Goal: Task Accomplishment & Management: Complete application form

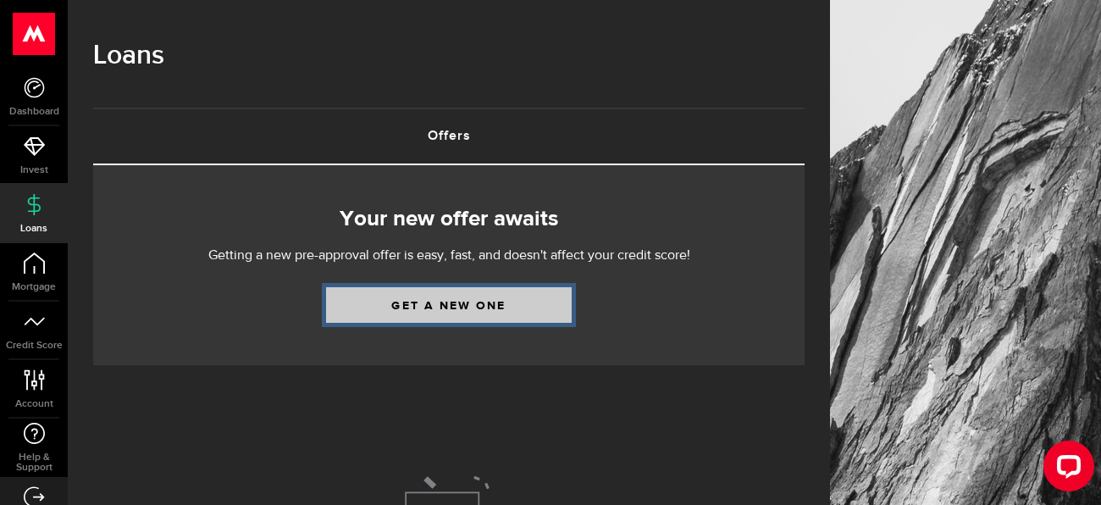
click at [366, 306] on link "Get a new one" at bounding box center [449, 305] width 246 height 36
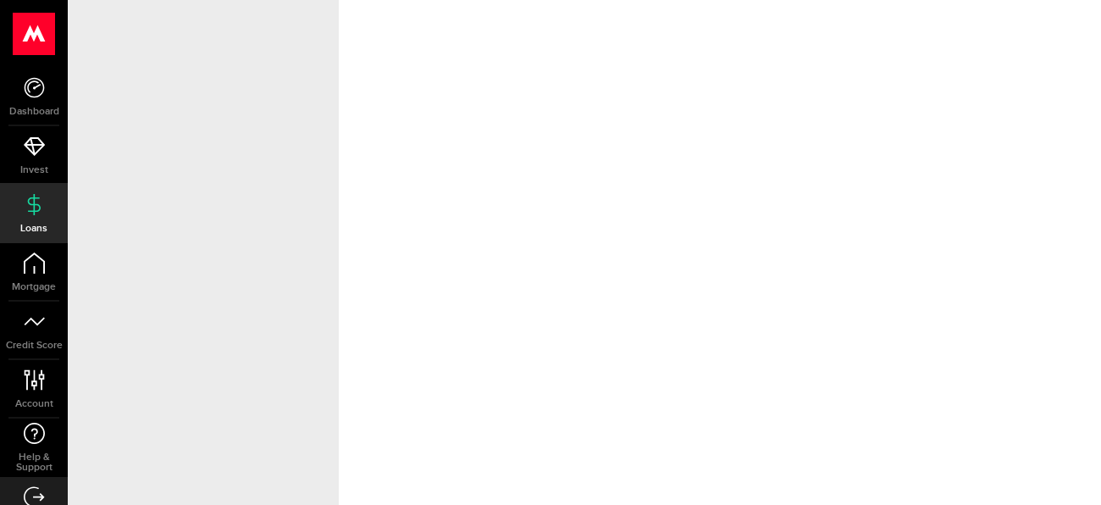
select select "Employed"
select select "8"
select select "0"
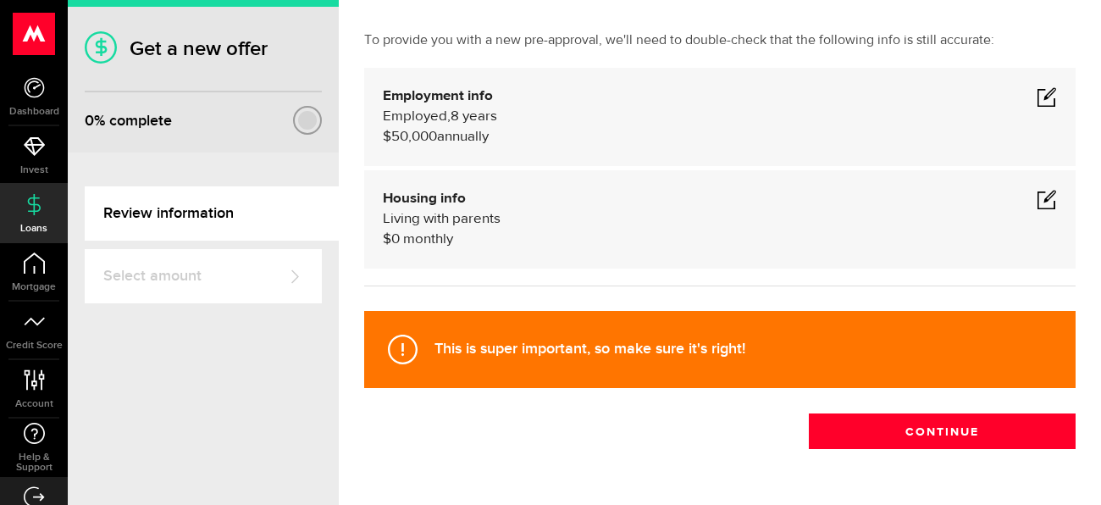
scroll to position [111, 0]
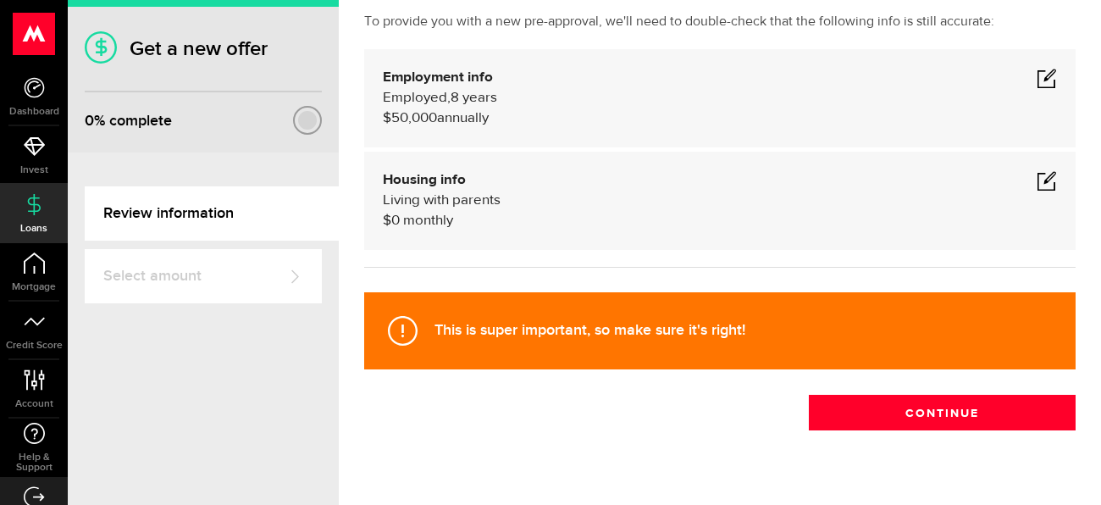
click at [1047, 78] on span at bounding box center [1046, 78] width 20 height 20
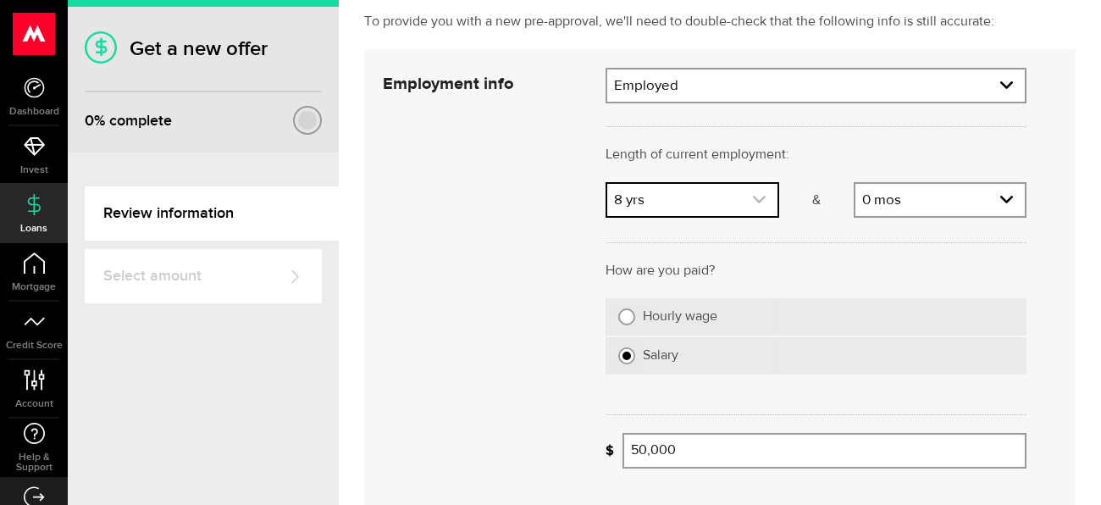
click at [732, 205] on link "expand select" at bounding box center [691, 200] width 169 height 32
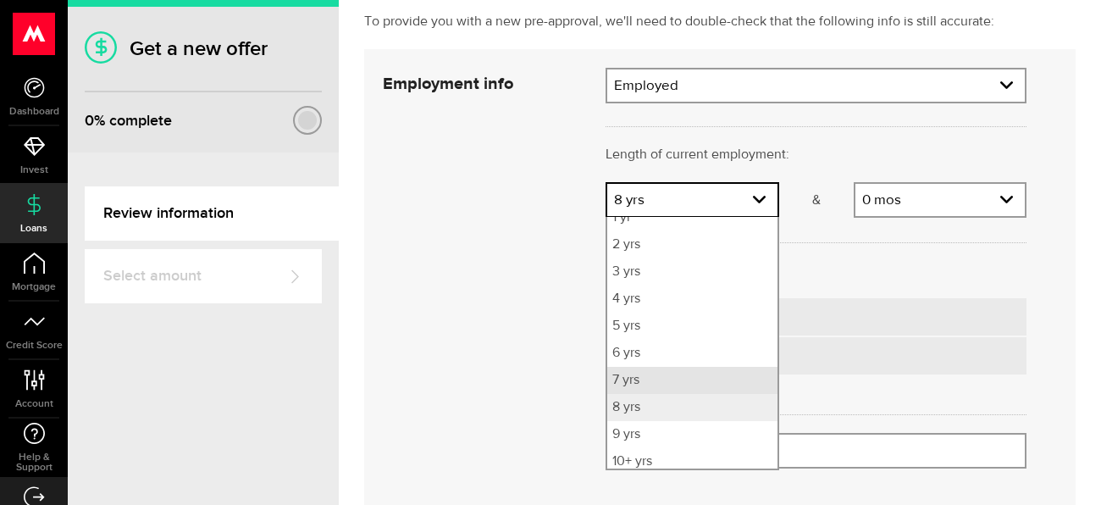
scroll to position [73, 0]
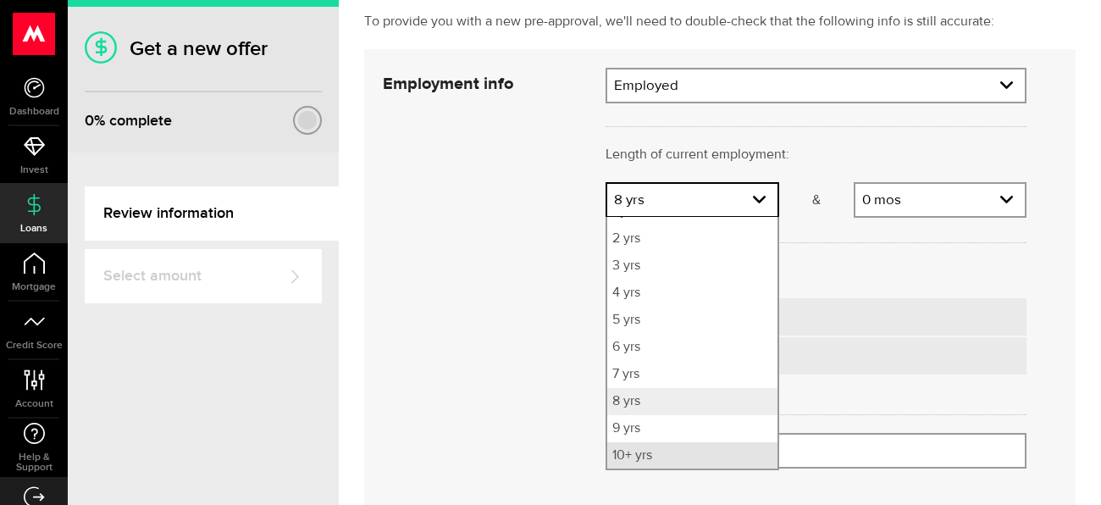
click at [635, 456] on li "10+ yrs" at bounding box center [691, 455] width 169 height 27
select select "10"
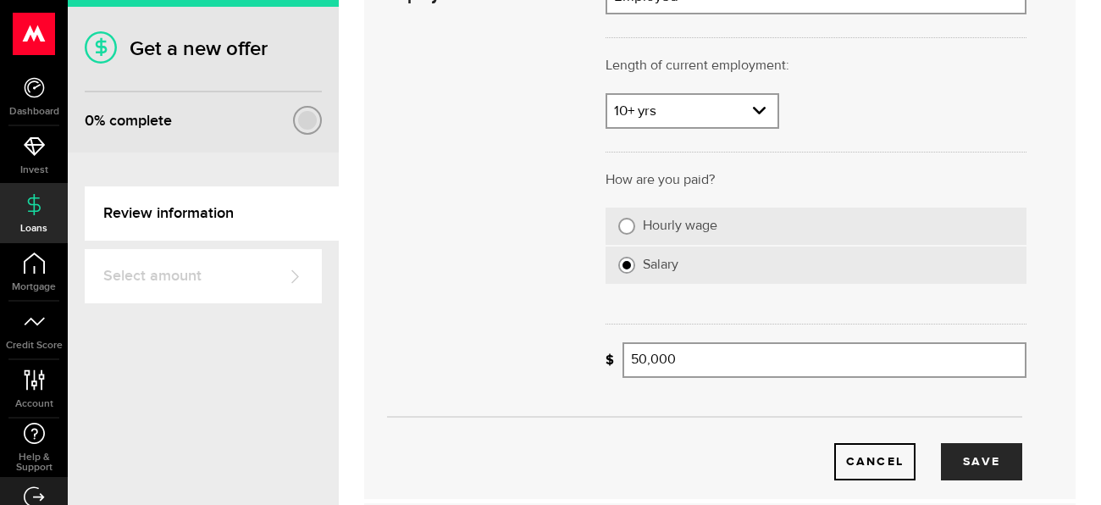
scroll to position [202, 0]
drag, startPoint x: 644, startPoint y: 362, endPoint x: 620, endPoint y: 355, distance: 25.7
click at [620, 355] on div "What's your gross annual income? 50000 Gross annual income" at bounding box center [815, 358] width 421 height 36
click at [961, 456] on button "Save" at bounding box center [981, 459] width 81 height 37
type input "70,000"
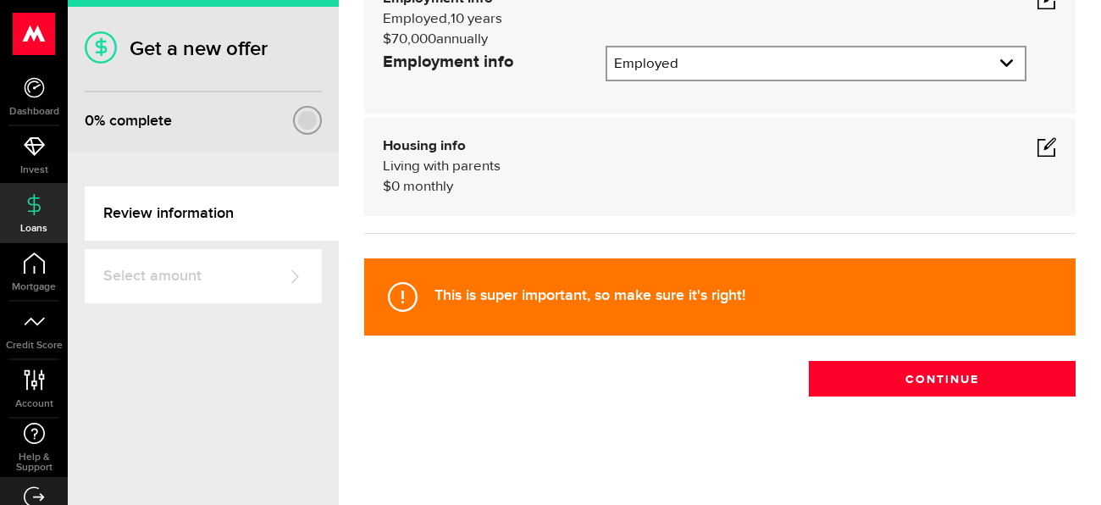
scroll to position [146, 0]
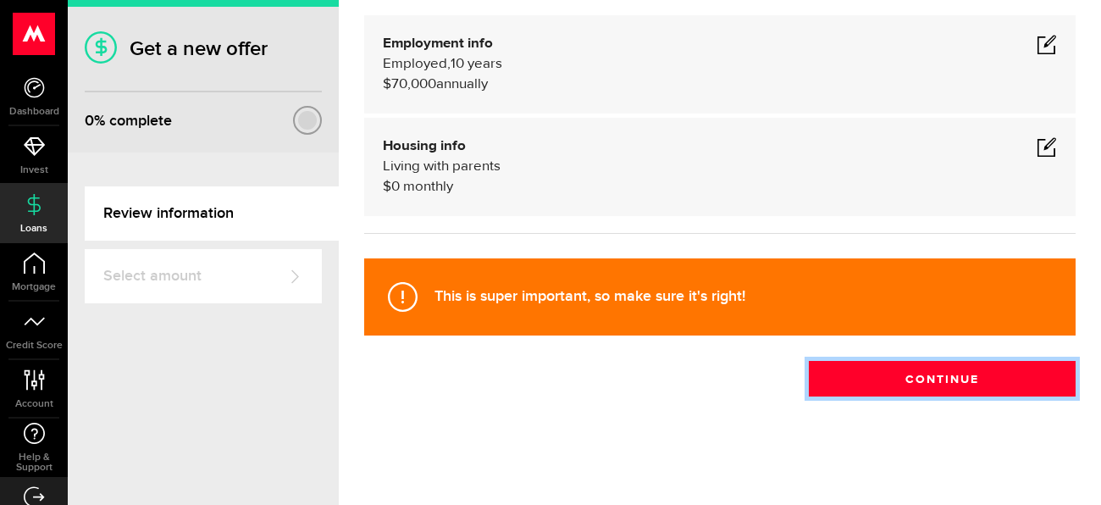
click at [855, 386] on button "Continue" at bounding box center [942, 379] width 267 height 36
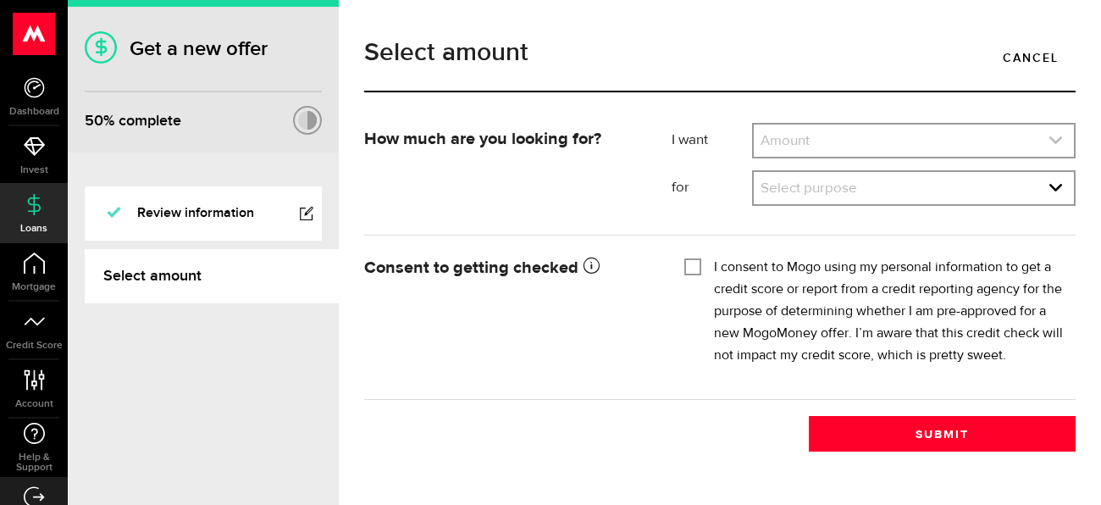
click at [857, 132] on link "expand select" at bounding box center [914, 140] width 320 height 32
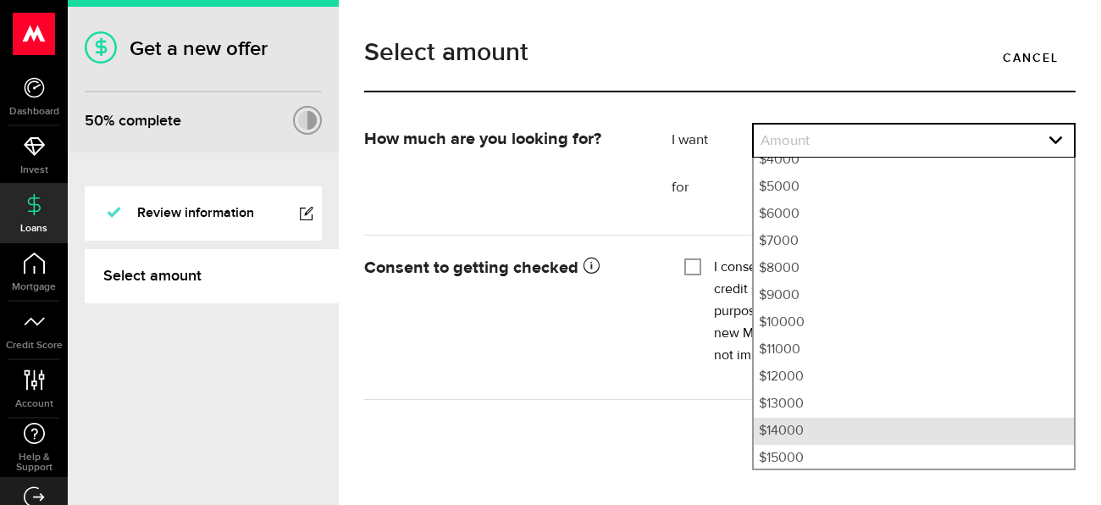
scroll to position [147, 0]
click at [792, 422] on li "$14000" at bounding box center [914, 430] width 320 height 27
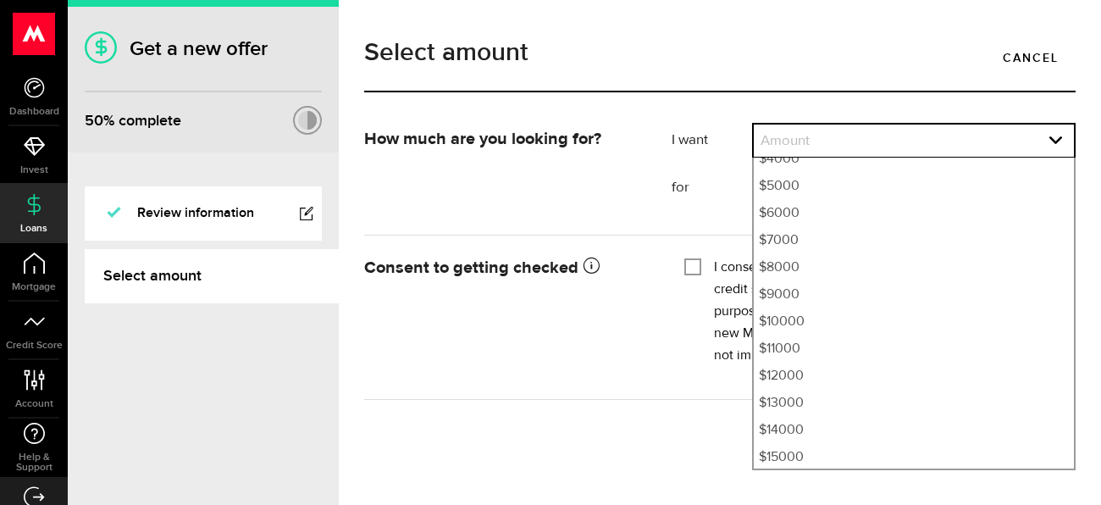
select select "14000"
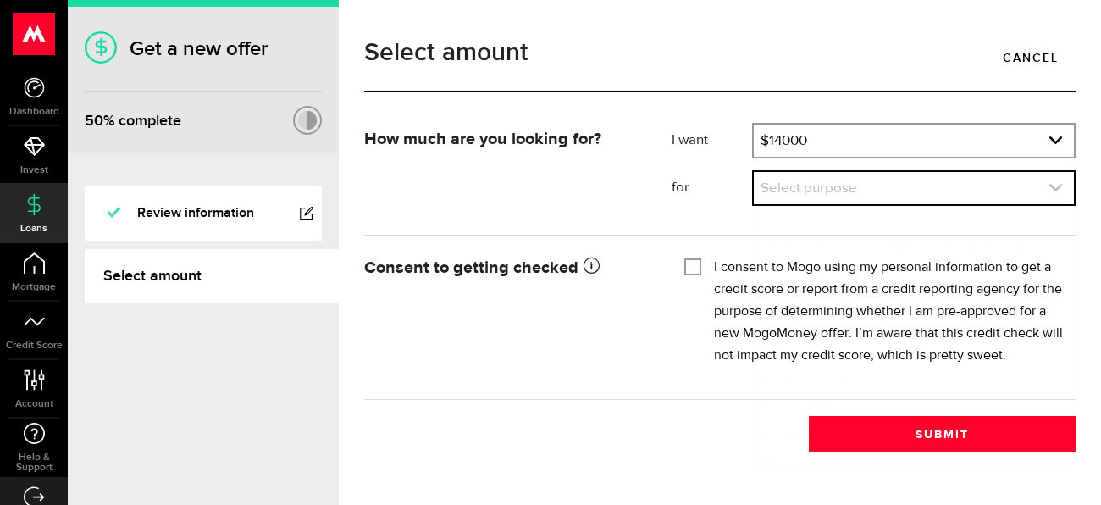
click at [801, 191] on link "expand select" at bounding box center [914, 188] width 320 height 32
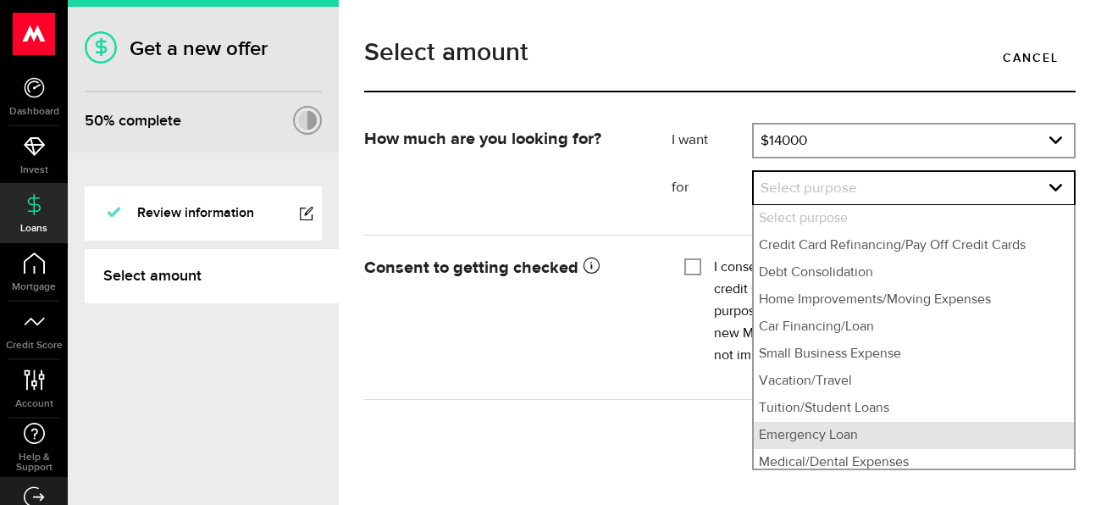
click at [854, 428] on li "Emergency Loan" at bounding box center [914, 435] width 320 height 27
select select "Emergency Loan"
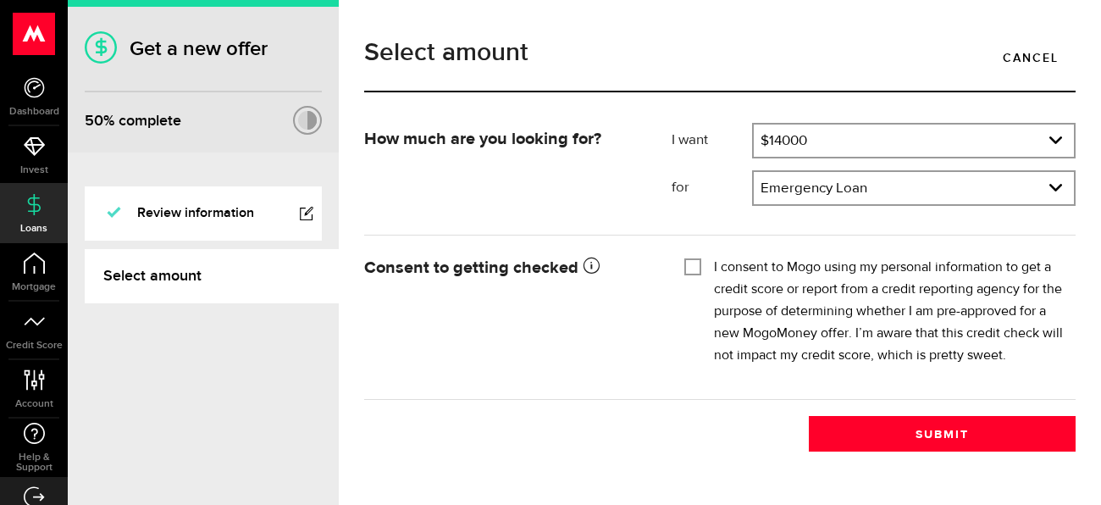
click at [695, 267] on input "I consent to Mogo using my personal information to get a credit score or report…" at bounding box center [692, 265] width 17 height 17
checkbox input "true"
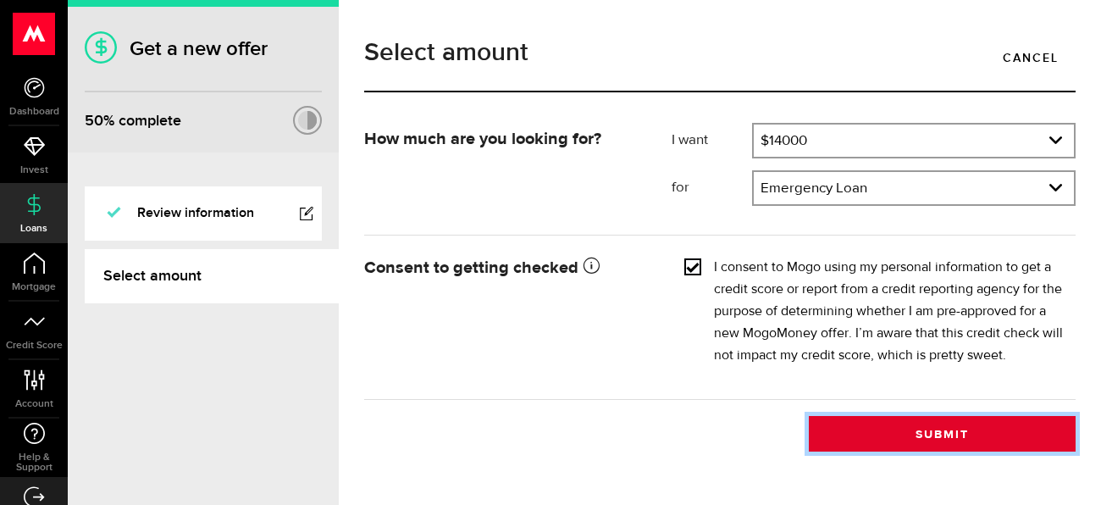
click at [854, 445] on button "Submit" at bounding box center [942, 434] width 267 height 36
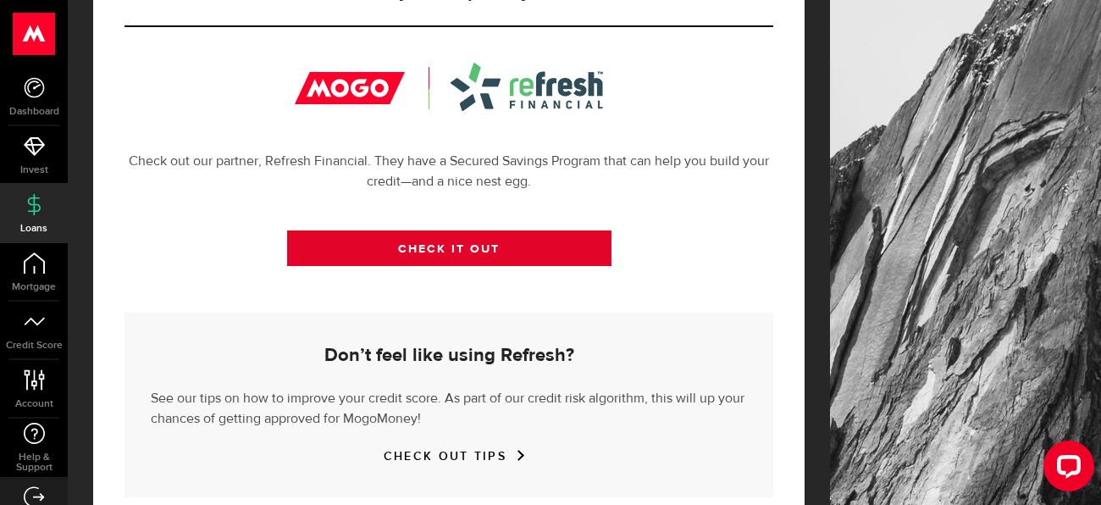
scroll to position [667, 0]
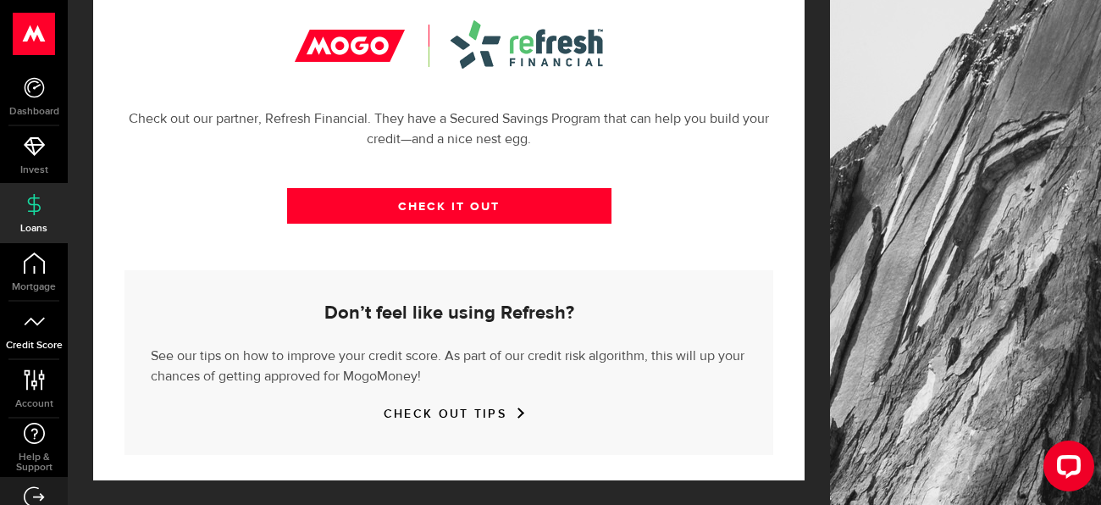
click at [46, 336] on link "Credit Score" at bounding box center [34, 330] width 68 height 58
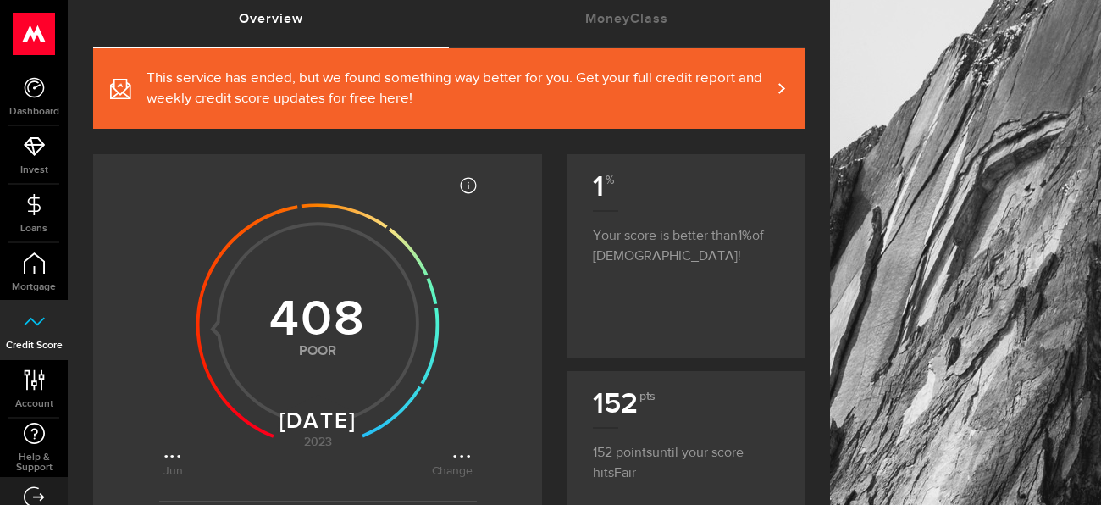
scroll to position [109, 0]
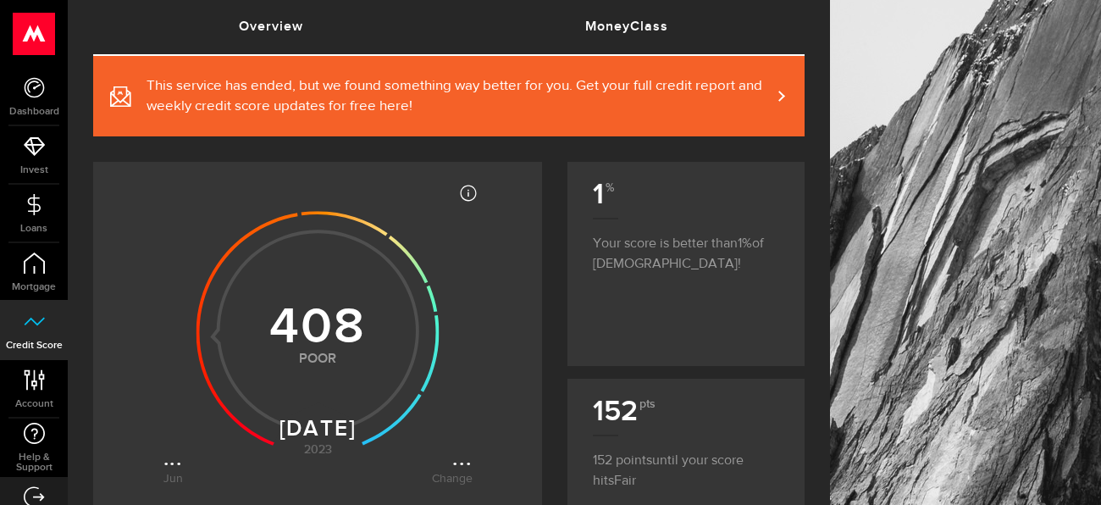
click at [633, 25] on link "MoneyClass (requires attention)" at bounding box center [627, 27] width 356 height 54
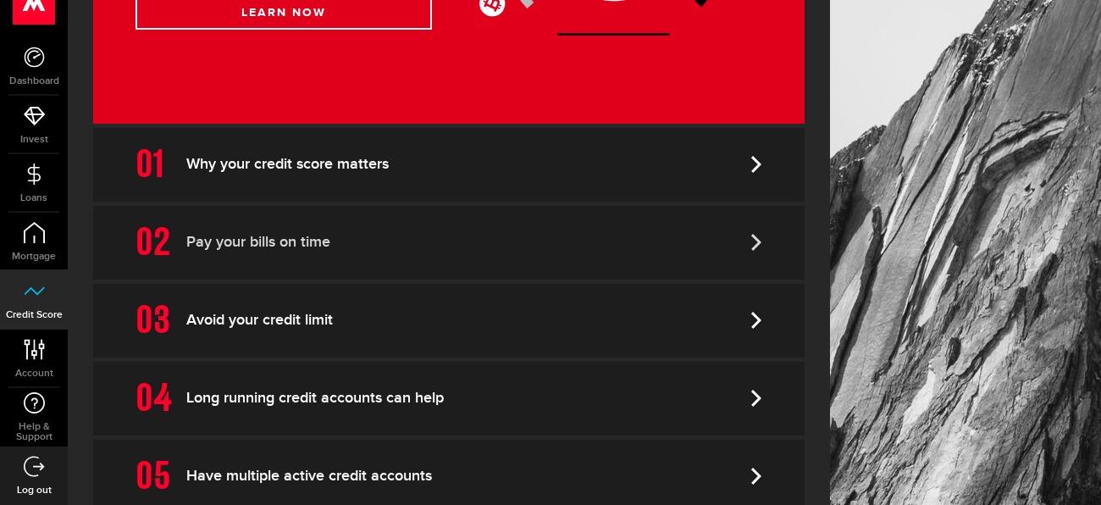
scroll to position [529, 0]
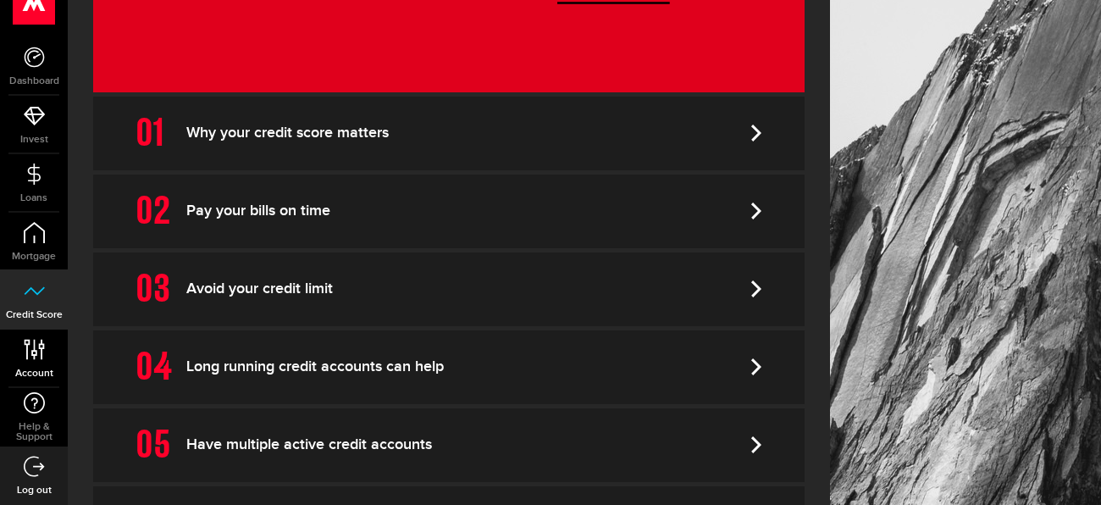
click at [19, 351] on link "Account Compte" at bounding box center [34, 358] width 68 height 58
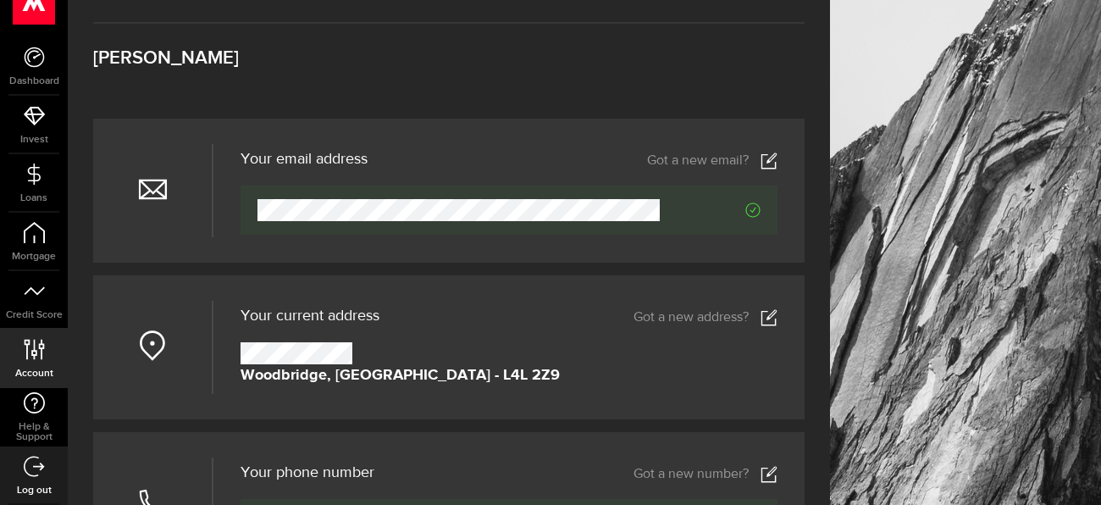
scroll to position [47, 0]
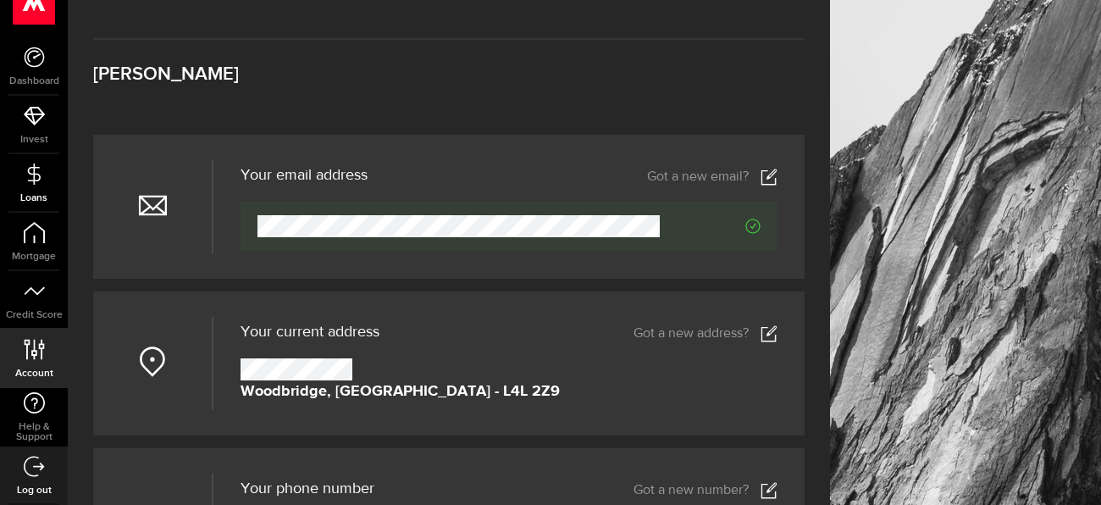
click at [28, 185] on link "Loans" at bounding box center [34, 183] width 68 height 58
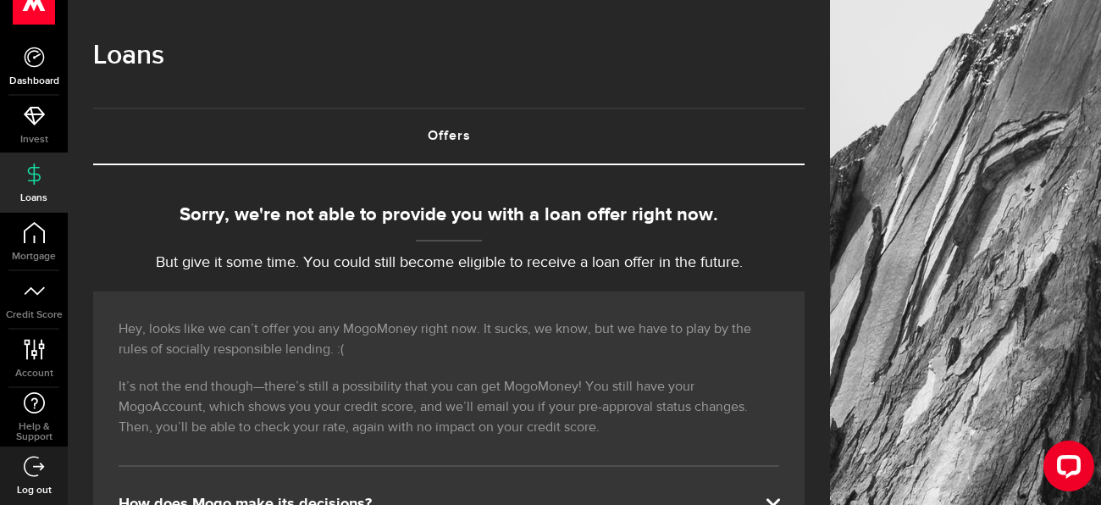
click at [33, 58] on icon at bounding box center [34, 57] width 21 height 21
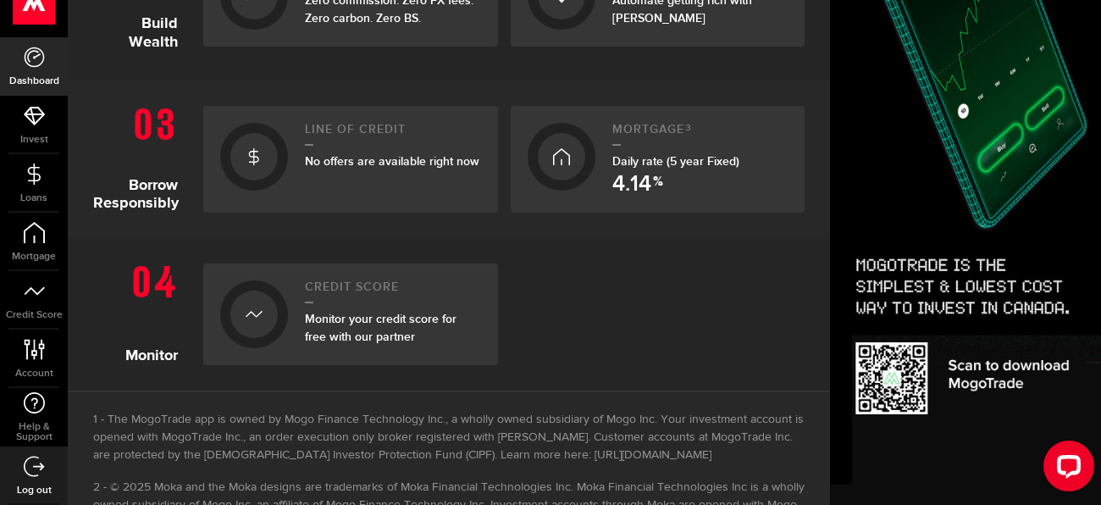
scroll to position [626, 0]
click at [250, 304] on icon at bounding box center [254, 313] width 17 height 27
